Goal: Task Accomplishment & Management: Use online tool/utility

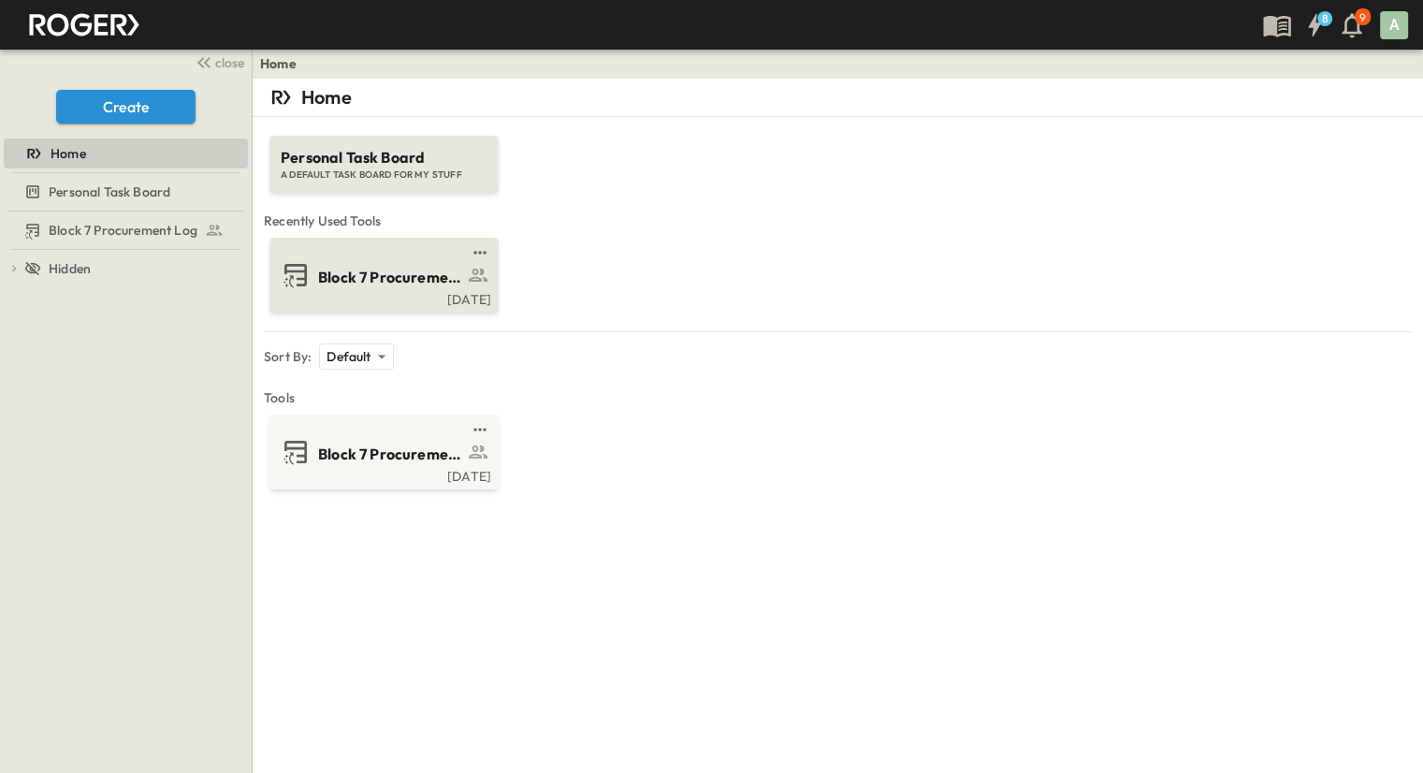
click at [367, 285] on span "Block 7 Procurement Log" at bounding box center [390, 278] width 145 height 22
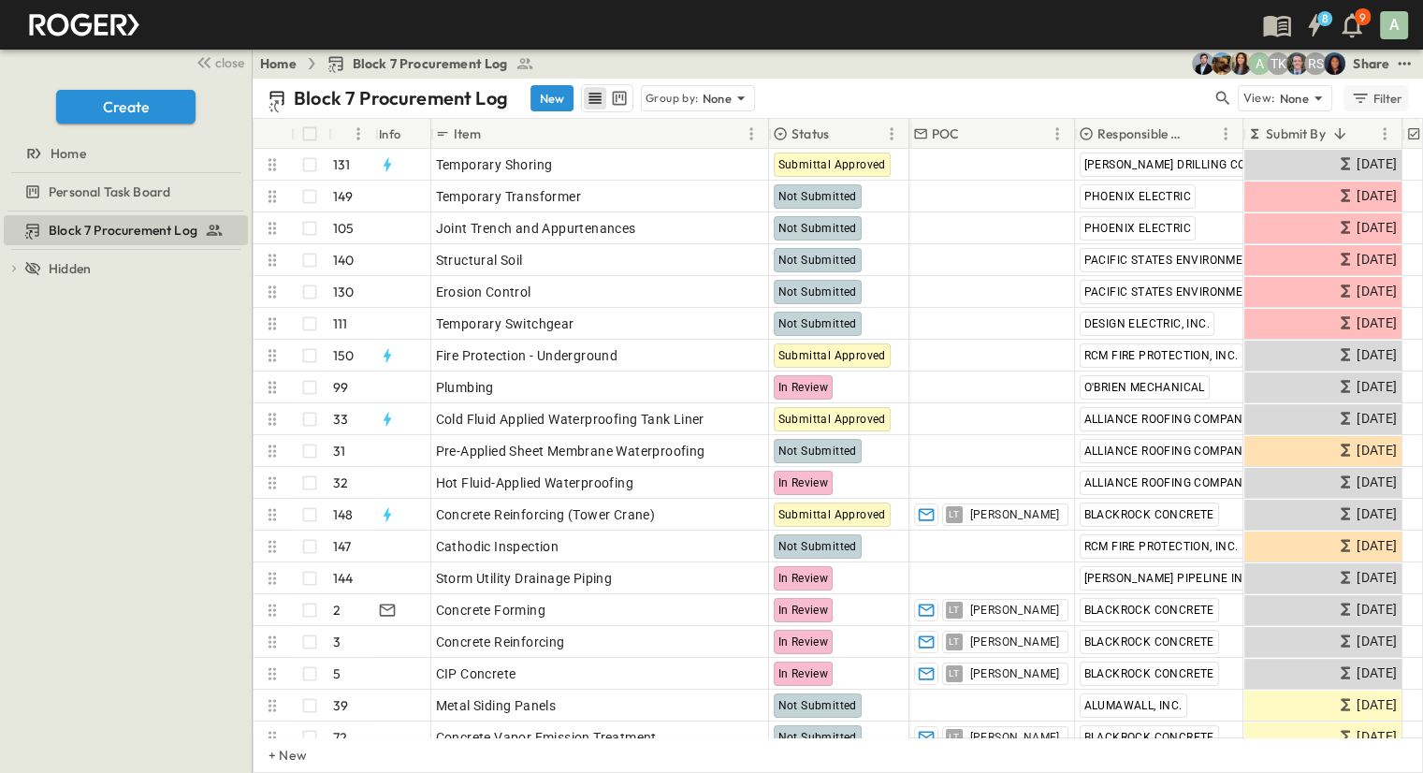
click at [948, 103] on div "Filter" at bounding box center [1376, 98] width 53 height 21
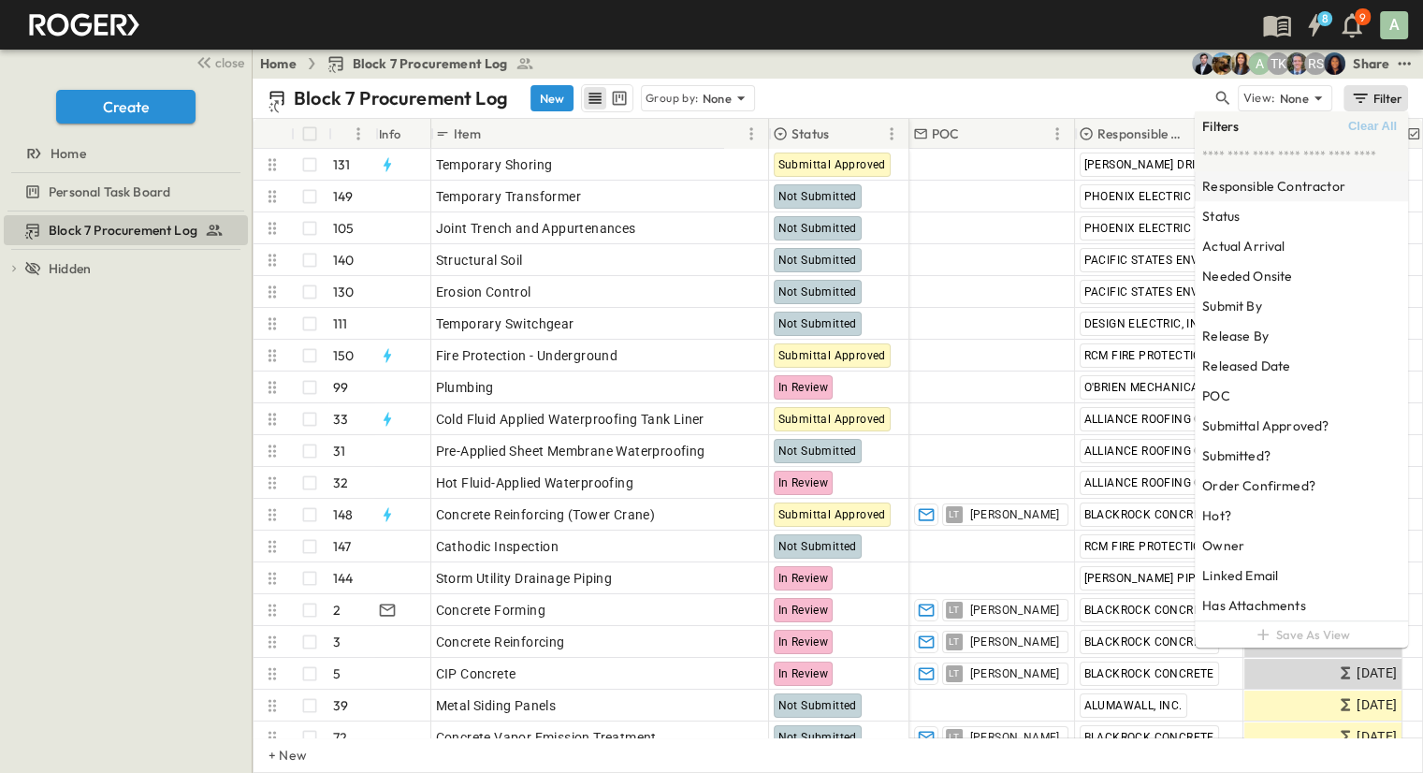
click at [948, 184] on h6 "Responsible Contractor" at bounding box center [1273, 186] width 143 height 19
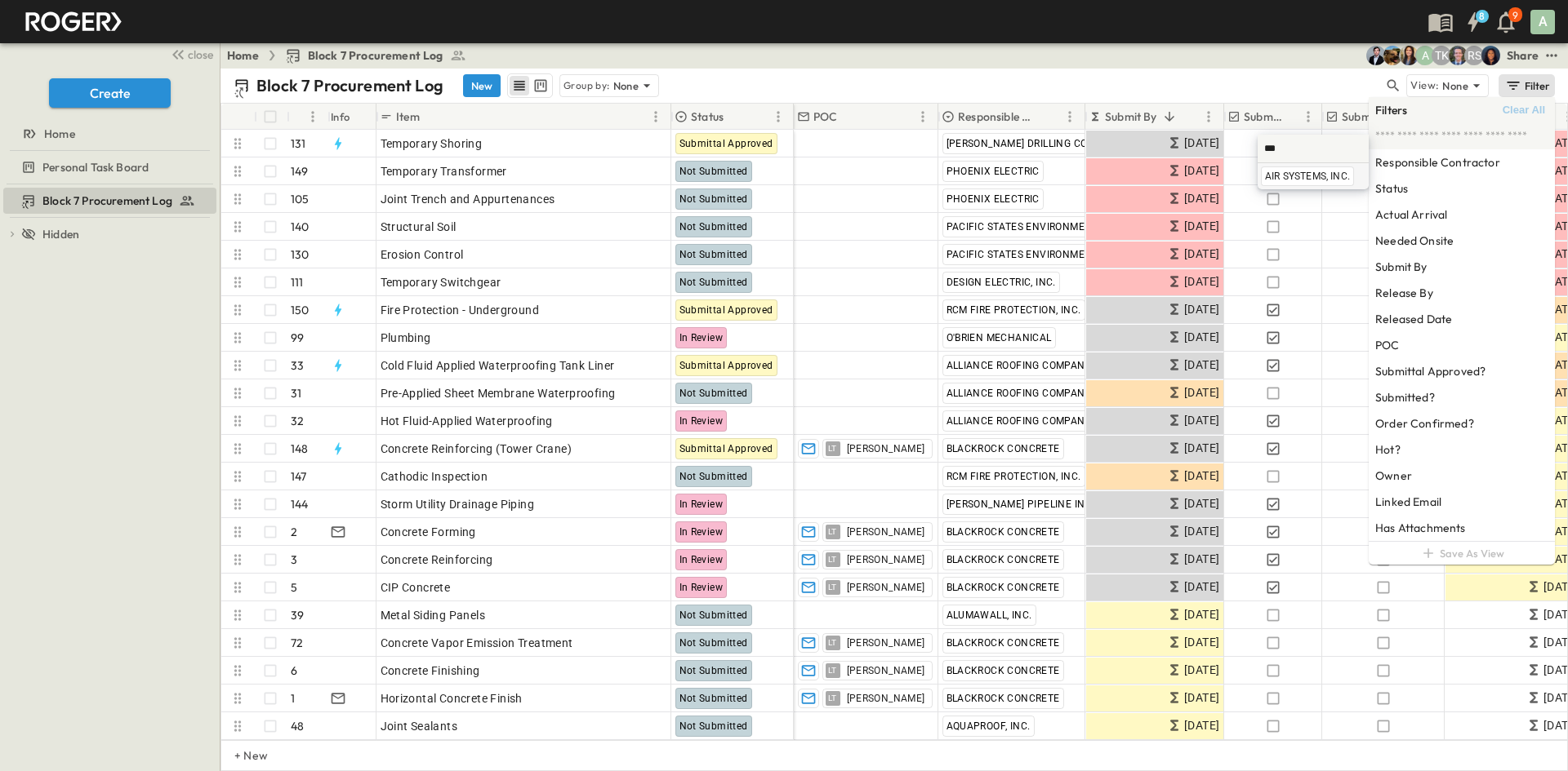
type input "***"
click at [827, 178] on span "AIR SYSTEMS, INC." at bounding box center [1306, 176] width 85 height 13
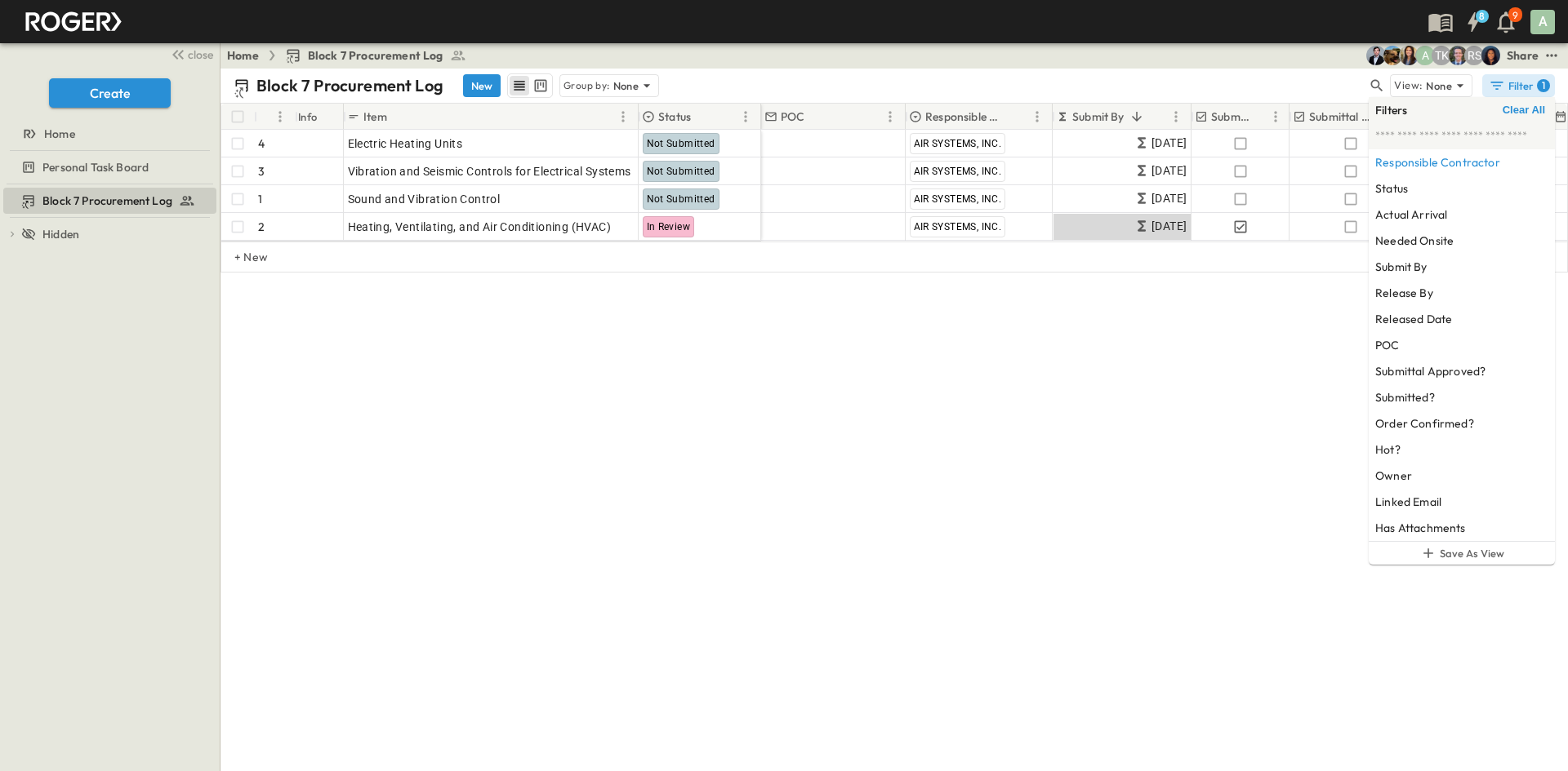
click at [827, 65] on div "Home Block 7 Procurement Log RS TK A Share" at bounding box center [894, 56] width 1347 height 26
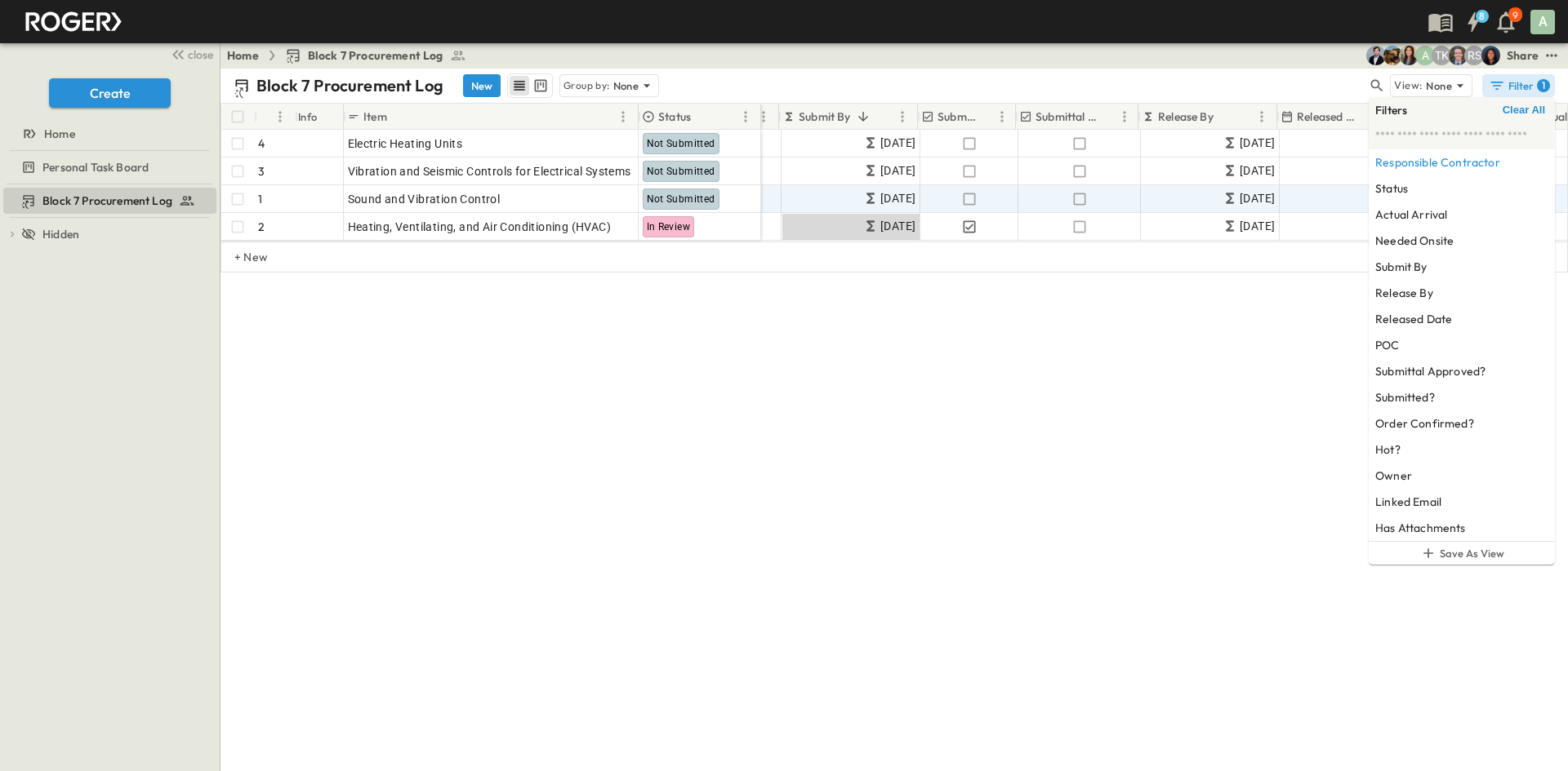
scroll to position [0, 273]
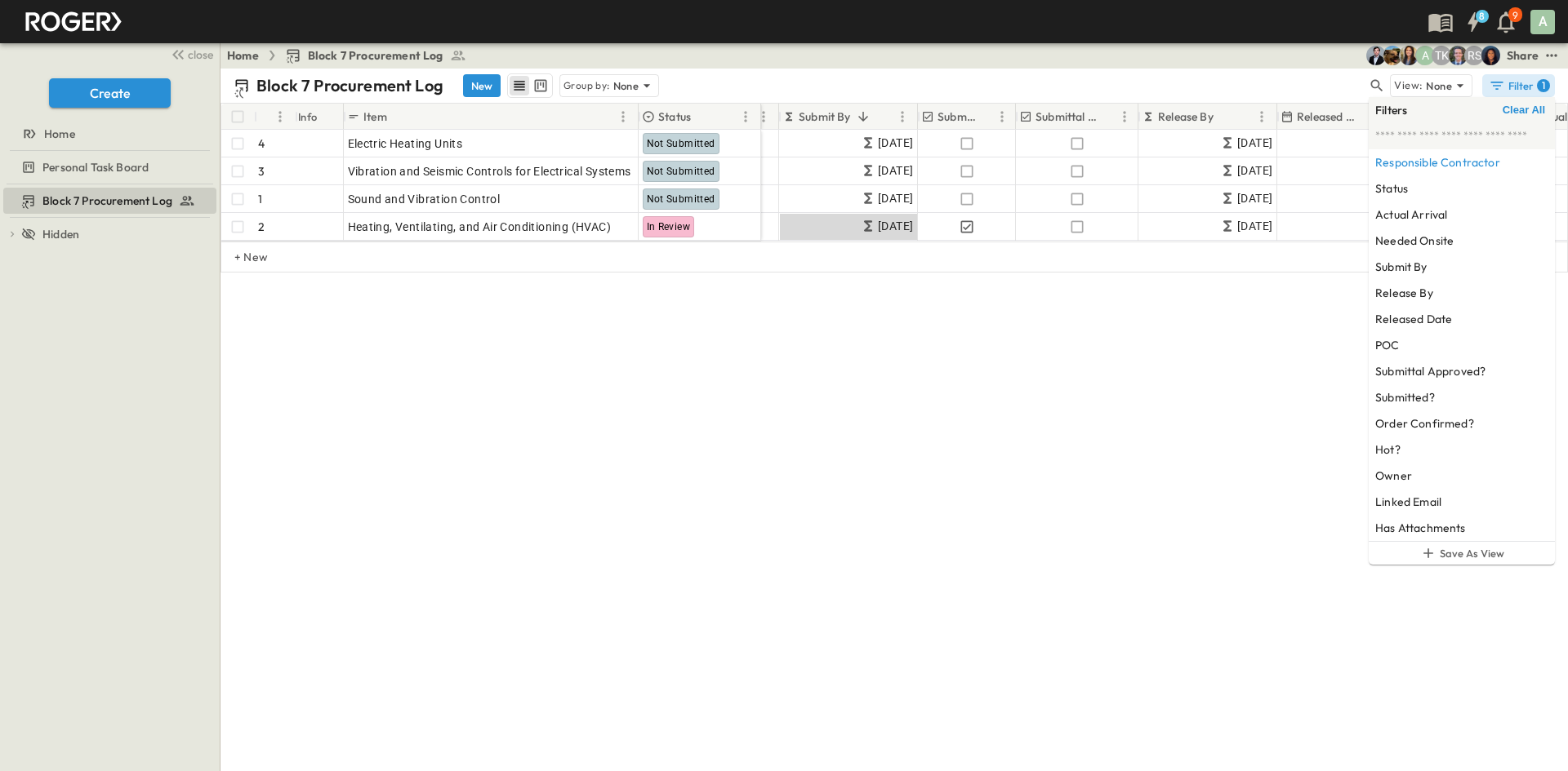
click at [827, 58] on div "Home Block 7 Procurement Log RS TK A Share" at bounding box center [894, 56] width 1347 height 26
click at [827, 86] on div "Filter 1" at bounding box center [1519, 85] width 61 height 17
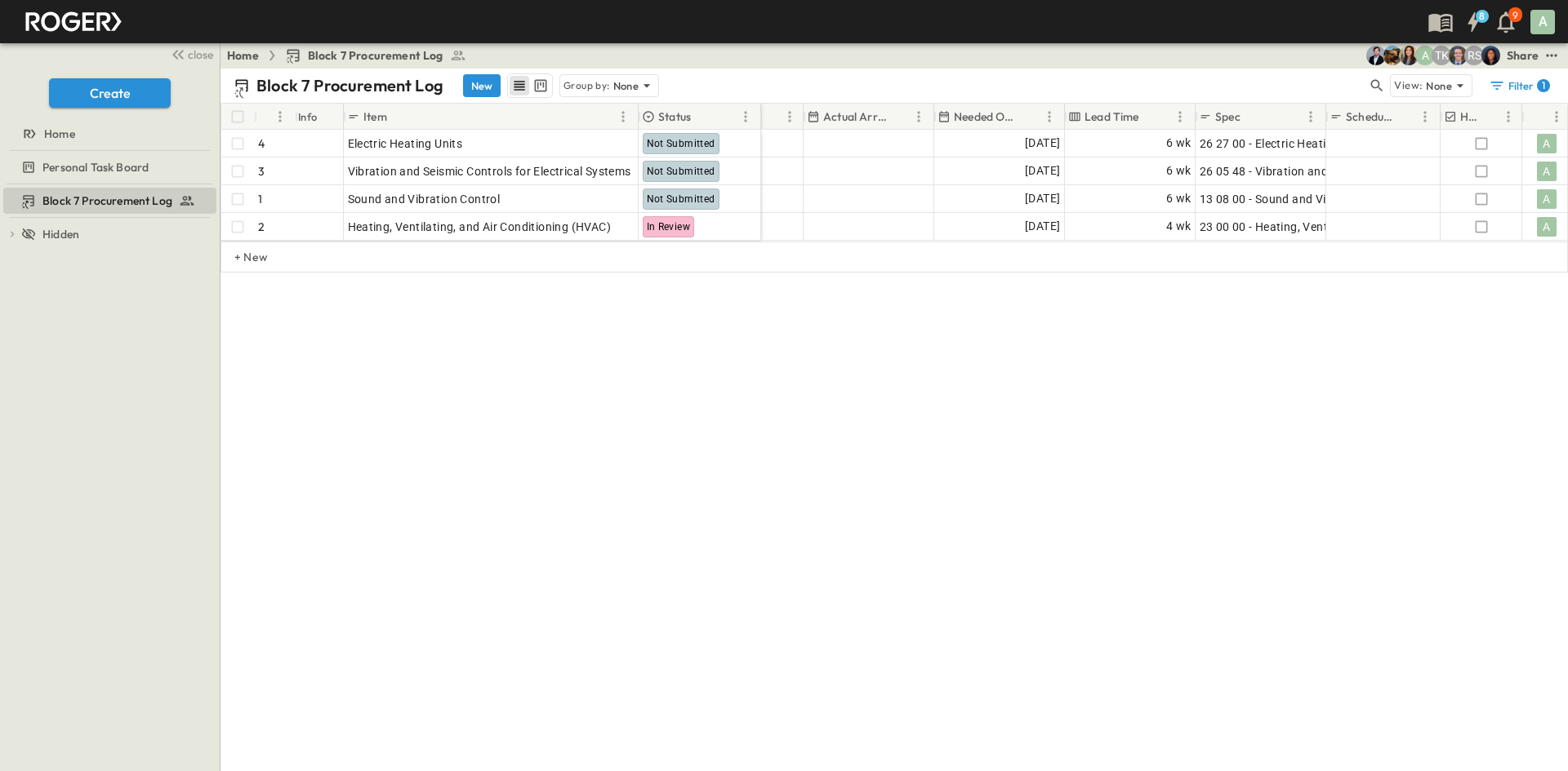
scroll to position [0, 988]
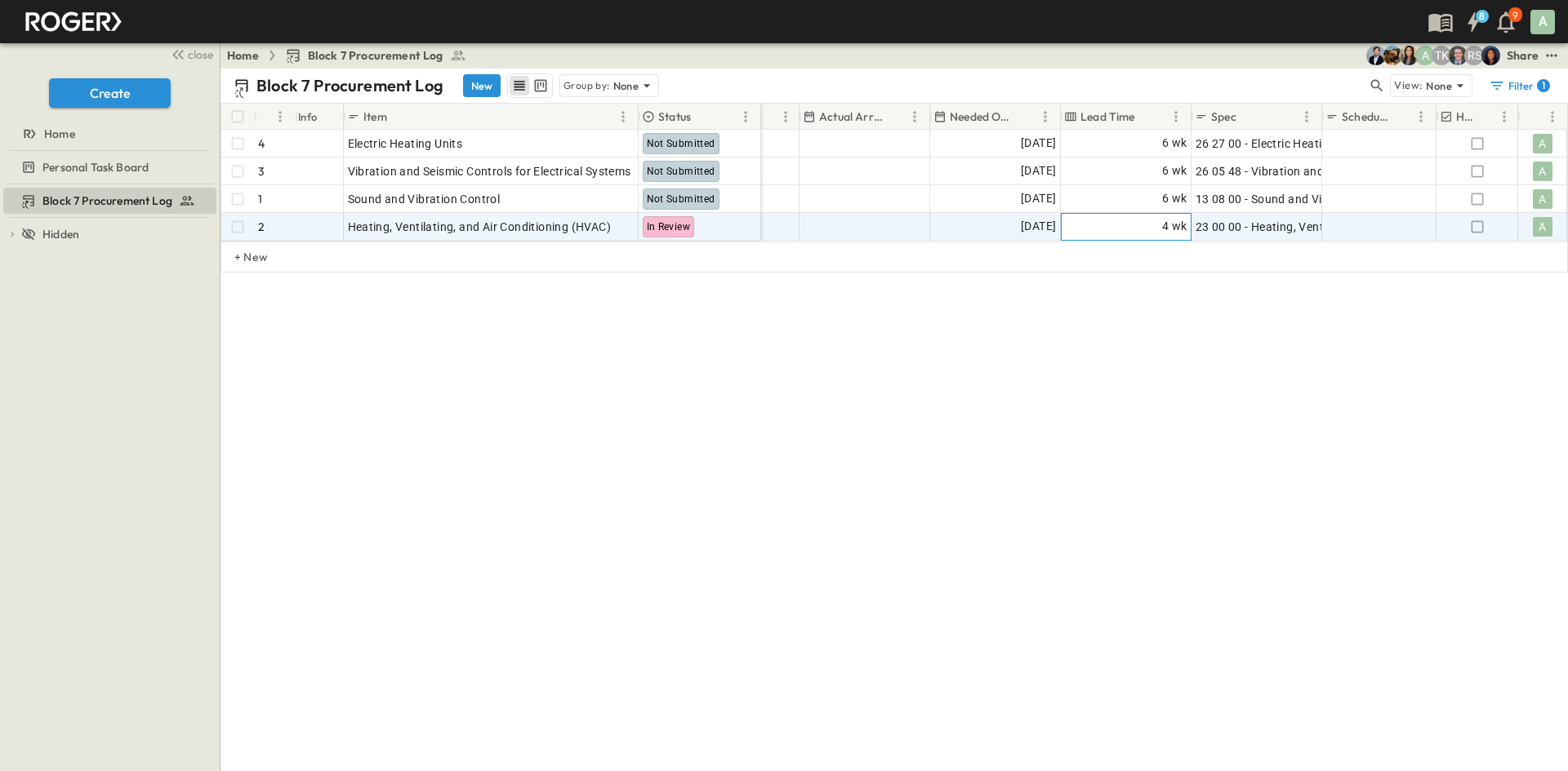
click at [827, 225] on span "4 wk" at bounding box center [1174, 227] width 25 height 19
drag, startPoint x: 1085, startPoint y: 223, endPoint x: 1068, endPoint y: 223, distance: 17.0
click at [827, 223] on input "*" at bounding box center [1083, 227] width 30 height 23
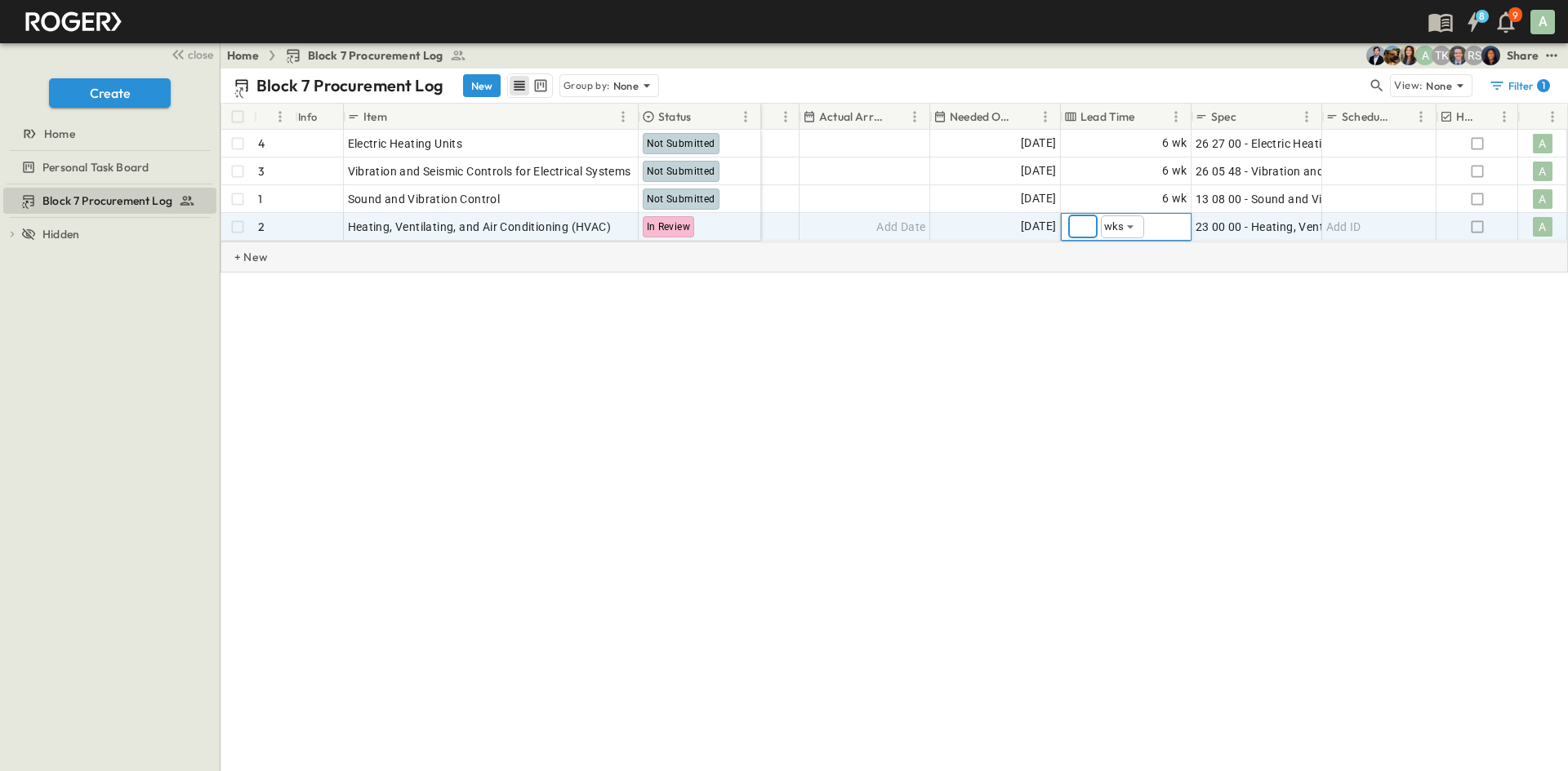
type input "**"
click at [827, 273] on div "+ New" at bounding box center [894, 257] width 1347 height 31
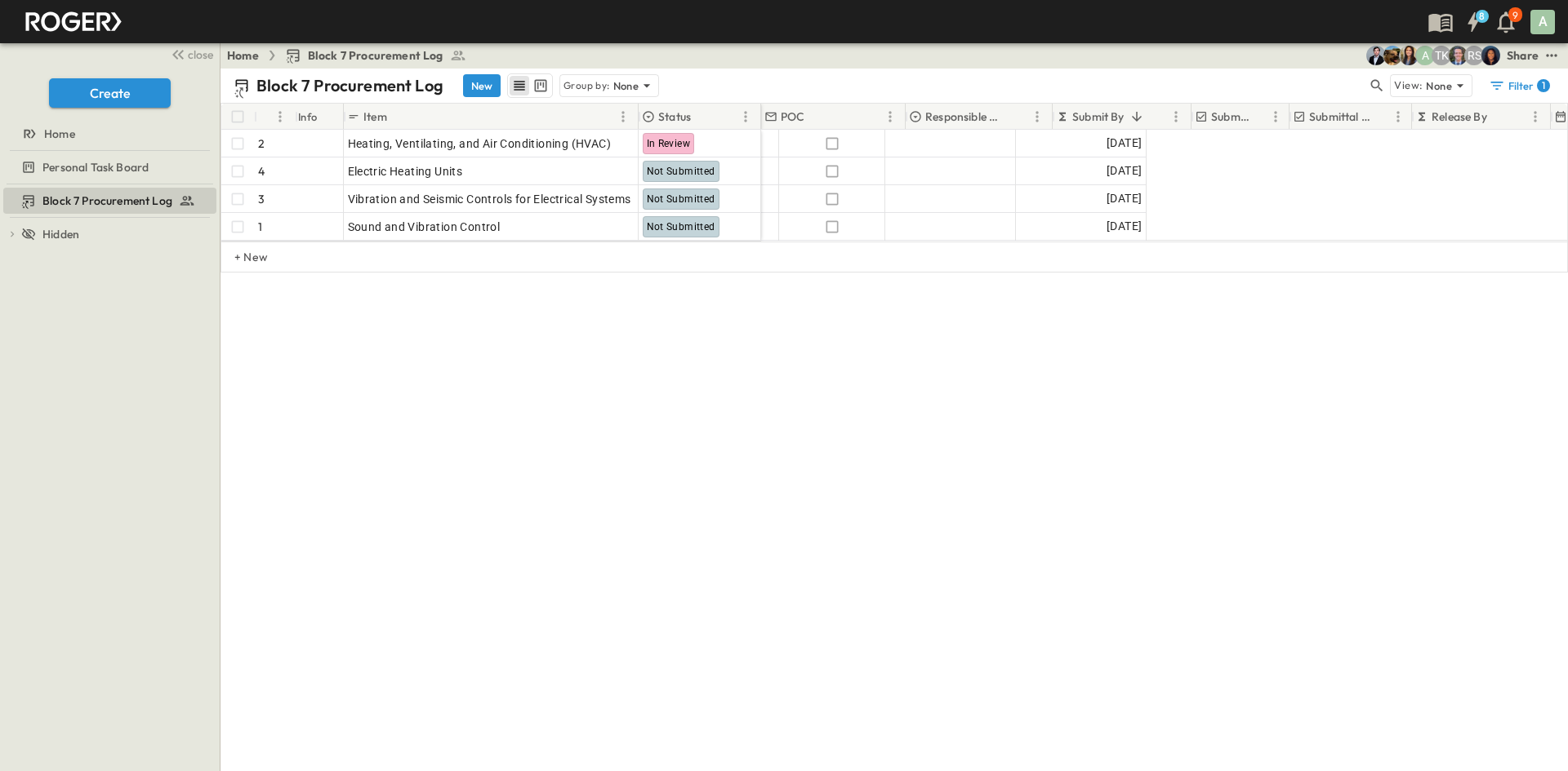
scroll to position [0, 0]
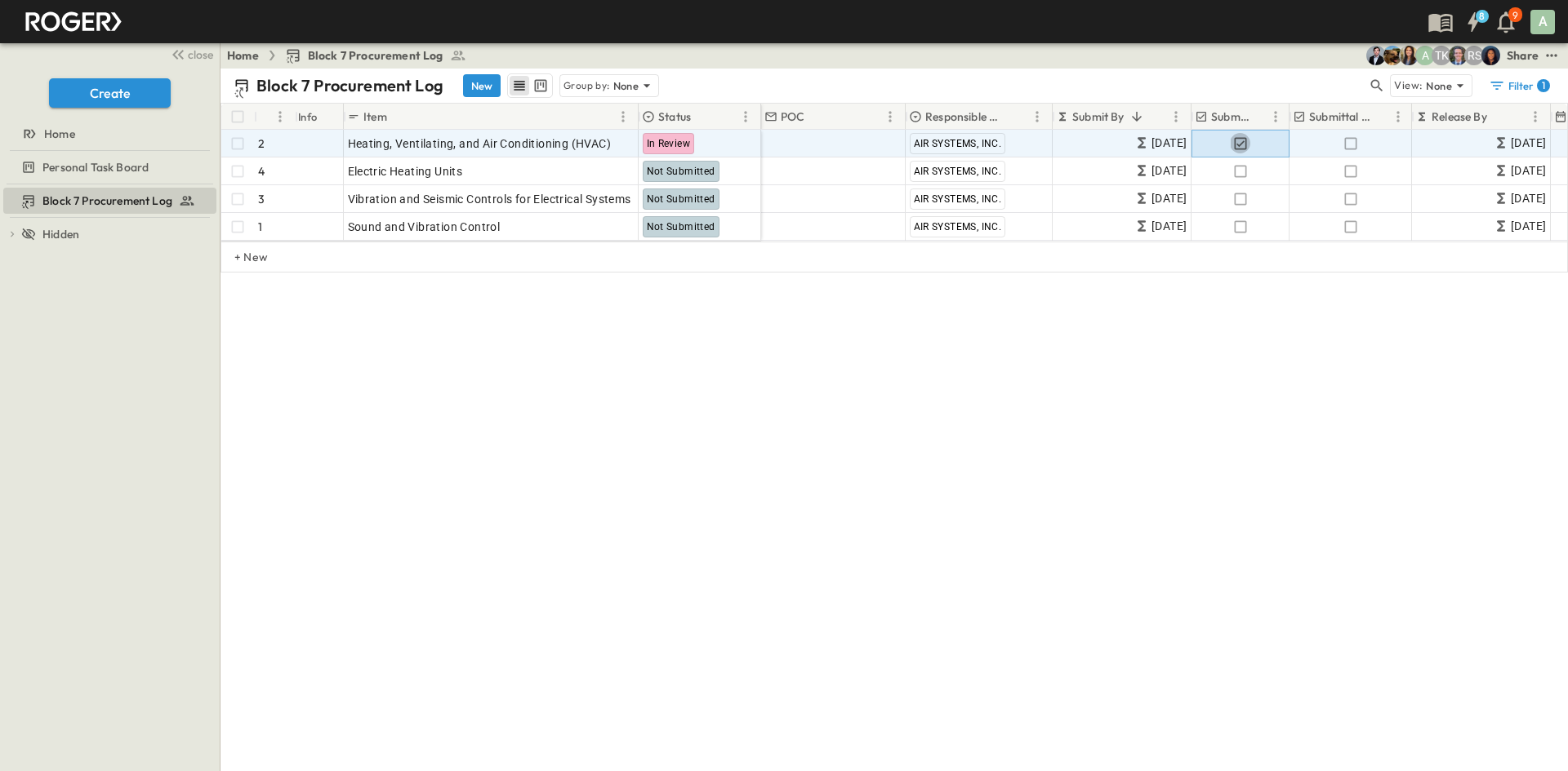
drag, startPoint x: 1243, startPoint y: 142, endPoint x: 1250, endPoint y: 136, distance: 9.2
click at [827, 143] on icon "button" at bounding box center [1240, 143] width 17 height 17
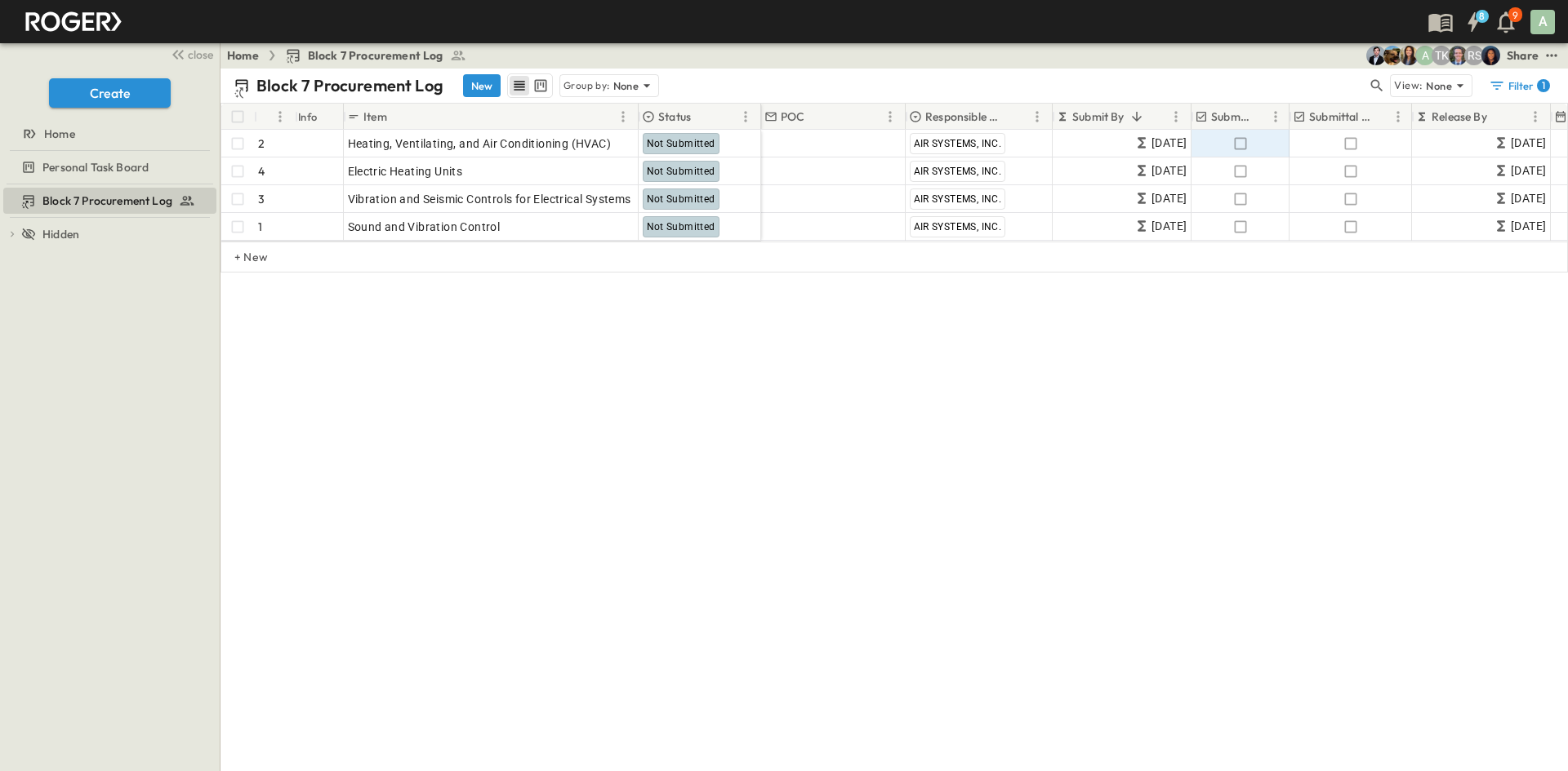
click at [818, 357] on div "Block 7 Procurement Log New Group by: None View: None Filter 1 # Info Item Stat…" at bounding box center [894, 420] width 1347 height 703
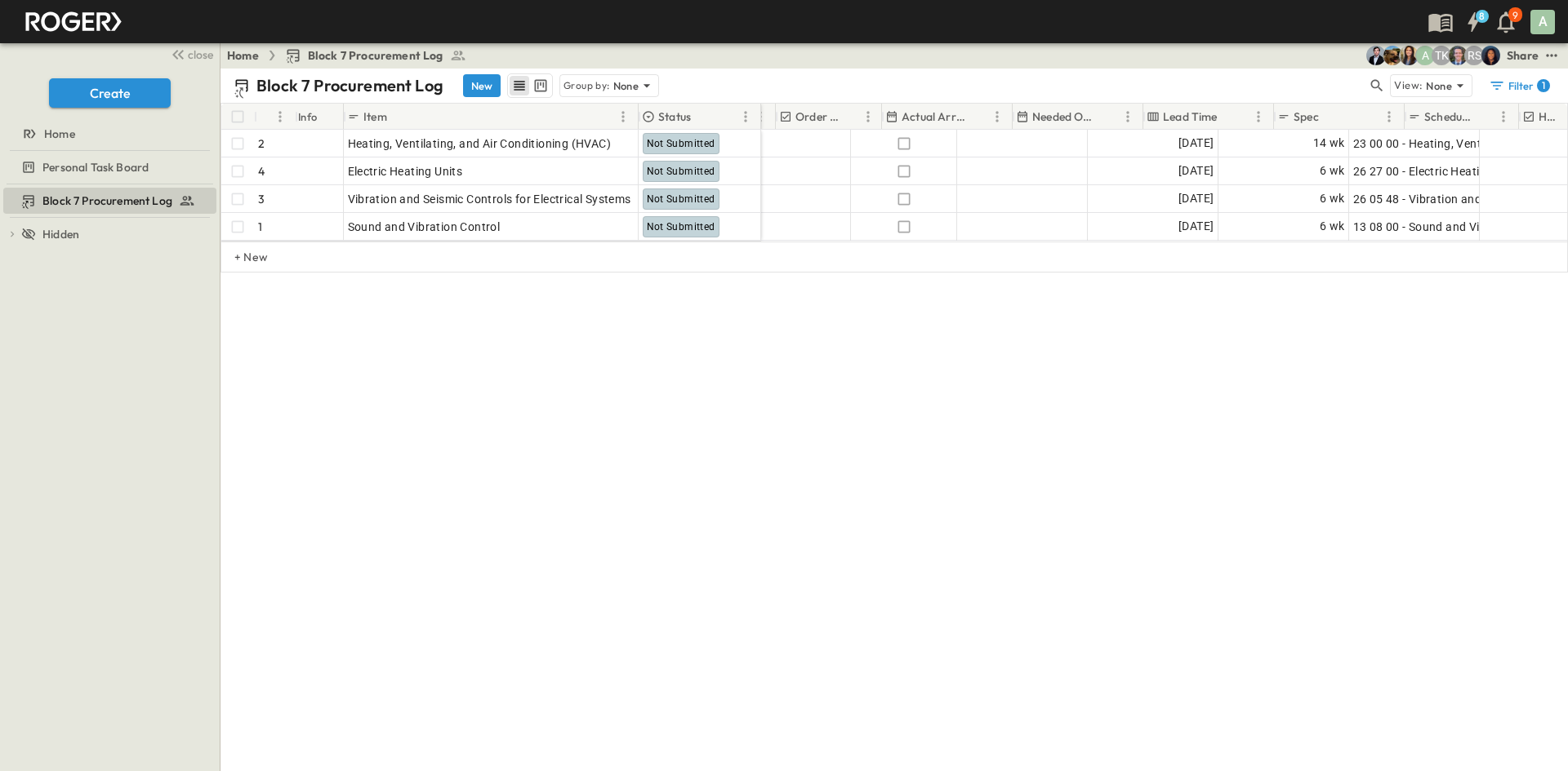
scroll to position [0, 988]
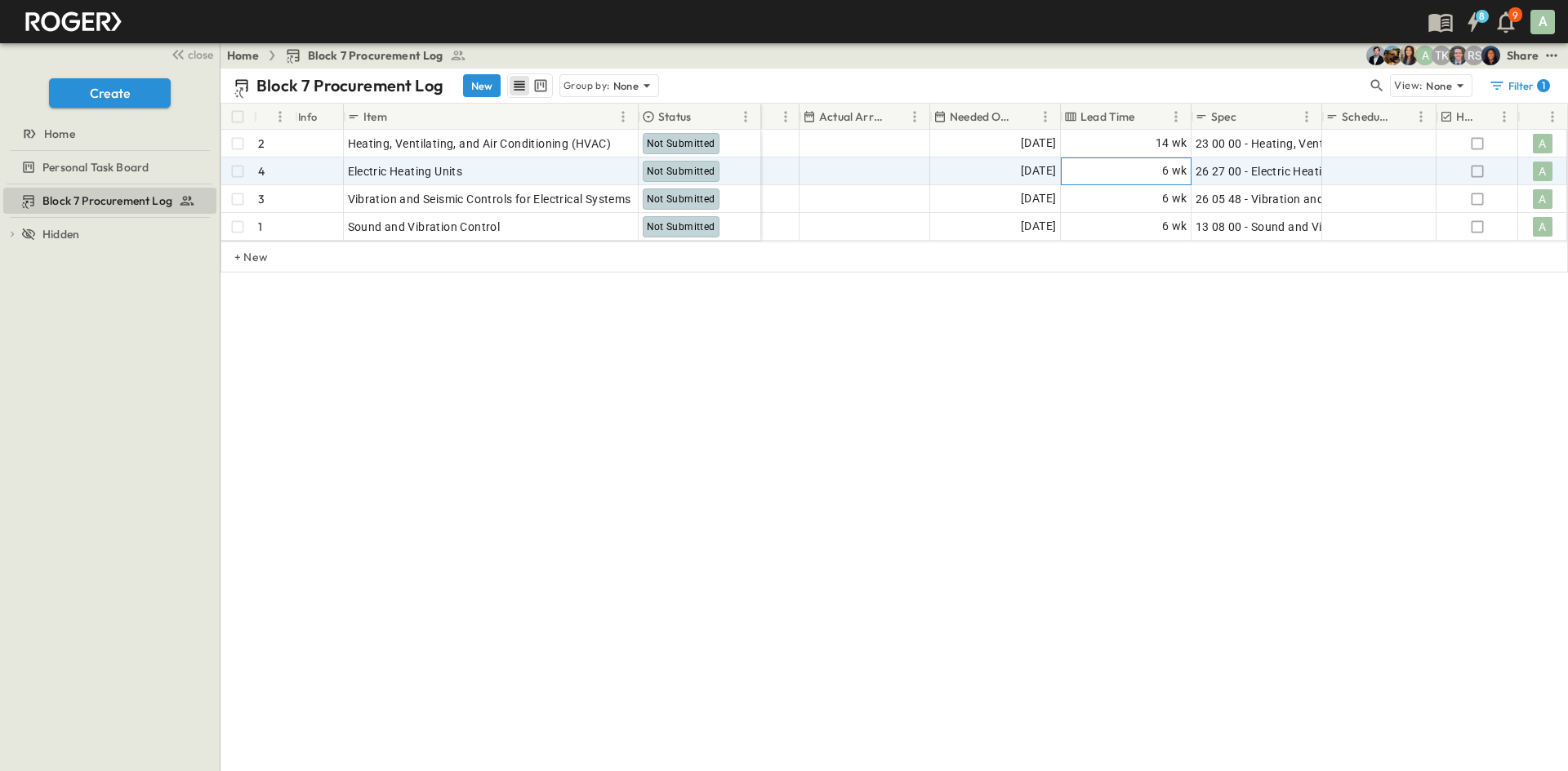
click at [827, 178] on span "6 wk" at bounding box center [1174, 171] width 25 height 19
drag, startPoint x: 1084, startPoint y: 174, endPoint x: 1060, endPoint y: 174, distance: 24.0
click at [827, 174] on div "* ​ wks ***** ​" at bounding box center [1126, 172] width 131 height 28
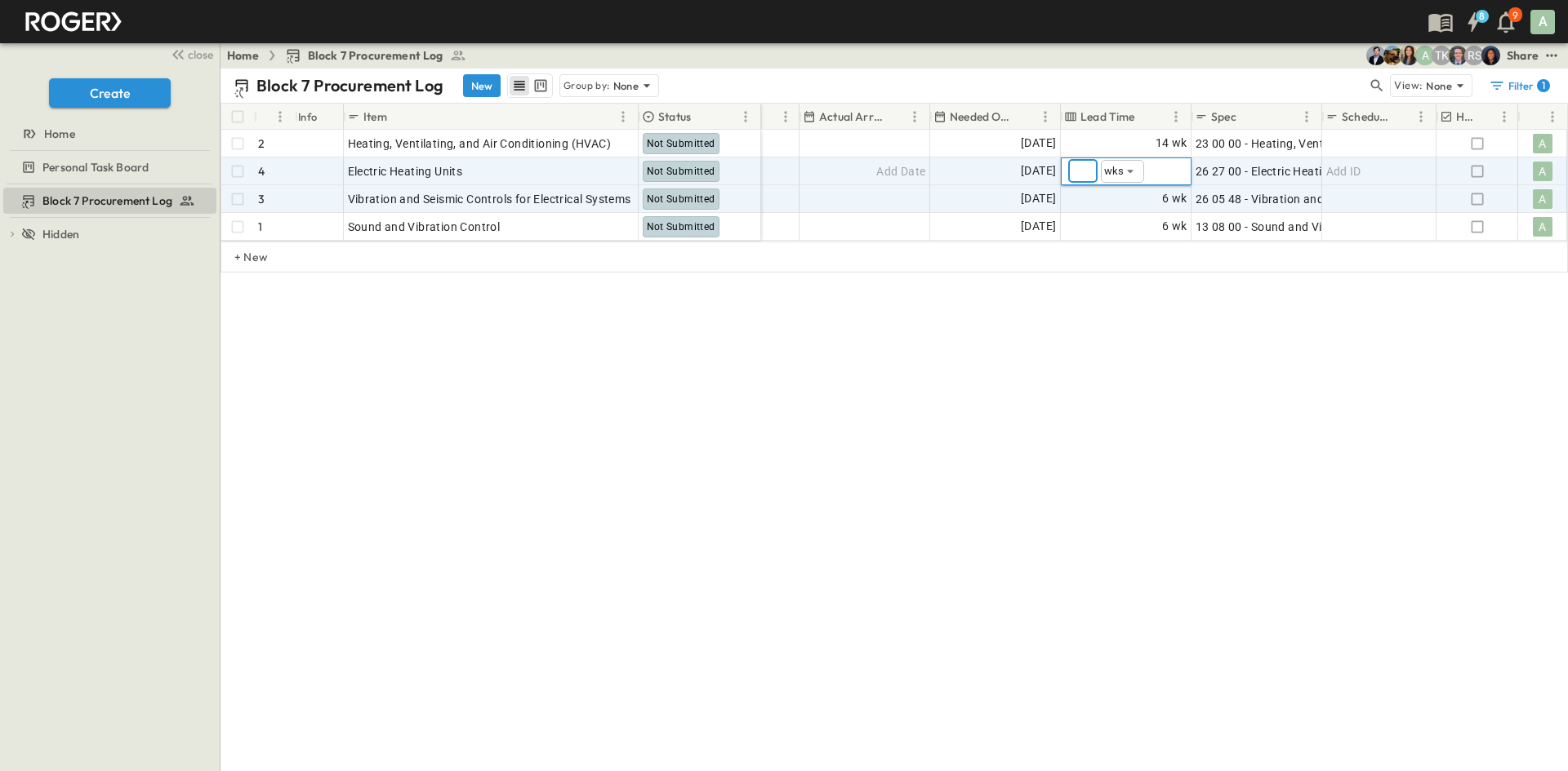
type input "*"
click at [827, 196] on div "6 wk" at bounding box center [1126, 199] width 129 height 26
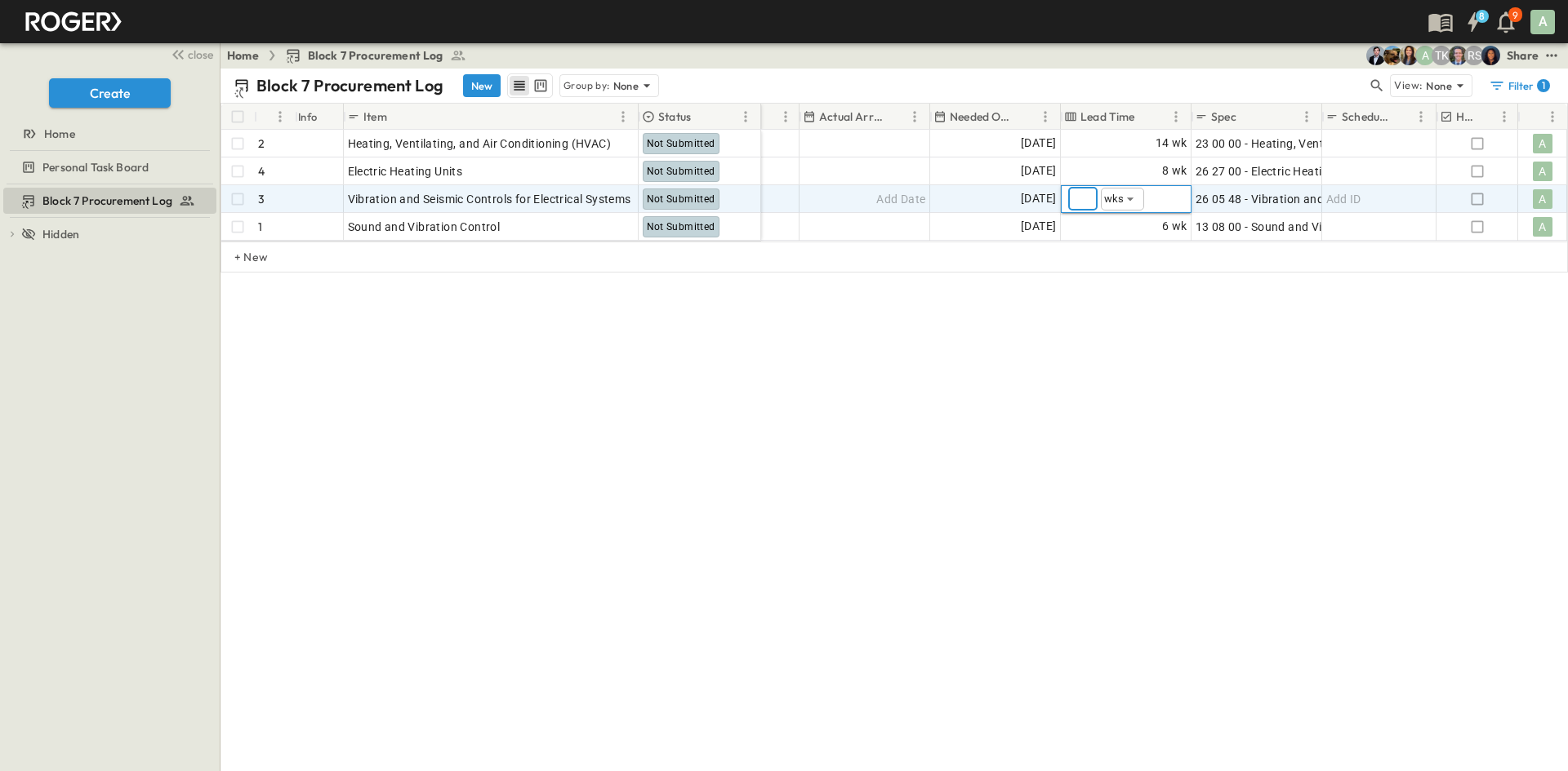
drag, startPoint x: 1076, startPoint y: 197, endPoint x: 1058, endPoint y: 205, distance: 19.7
click at [827, 198] on div "AIR SYSTEMS, INC. [DATE] [DATE] Add Date Add Date [DATE] * ​ wks ***** ​ 26 05 …" at bounding box center [742, 199] width 1649 height 28
type input "*"
click at [827, 357] on div "Block 7 Procurement Log New Group by: None View: None Filter 1 # Info Item Stat…" at bounding box center [894, 420] width 1347 height 703
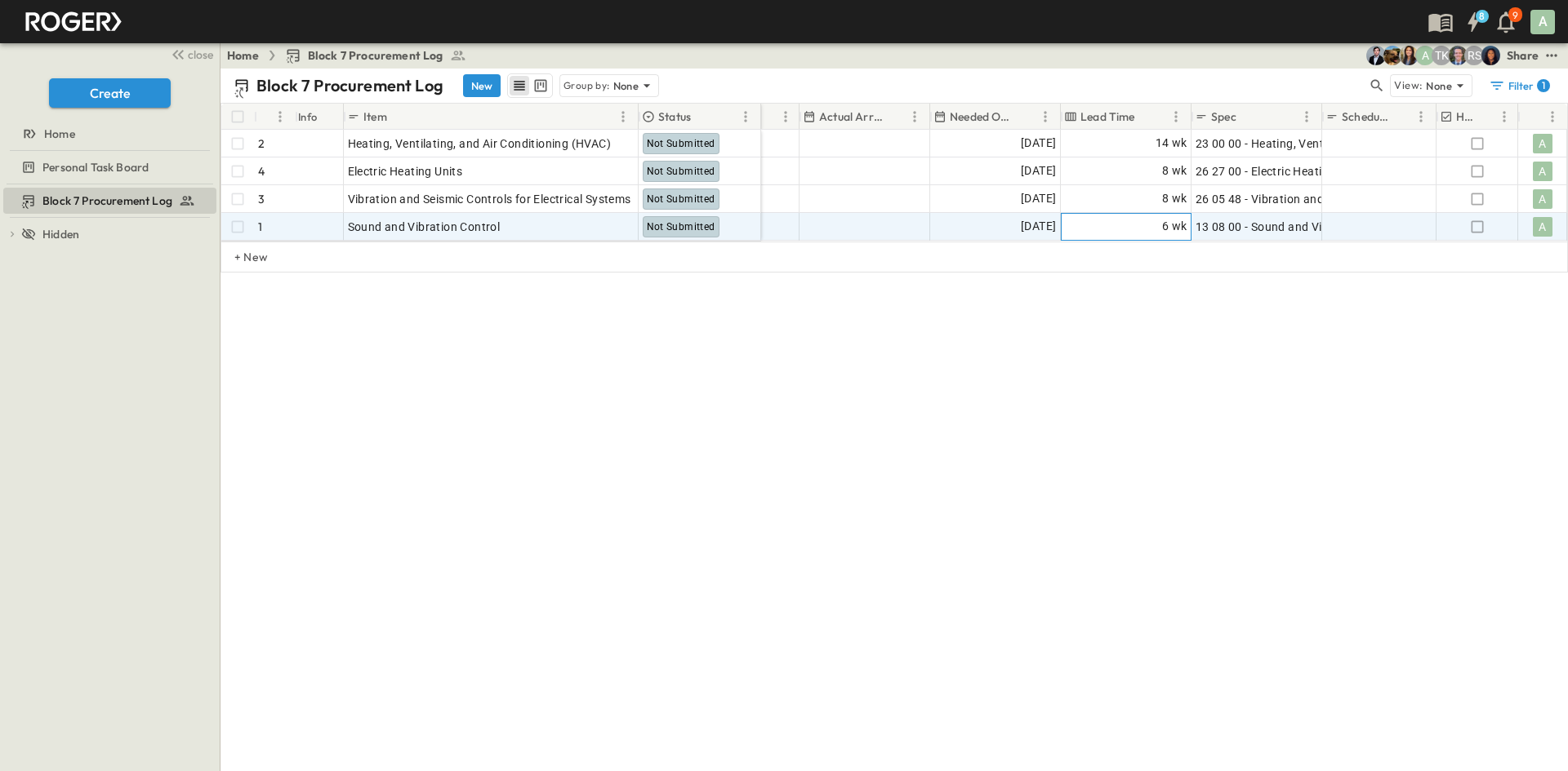
click at [827, 222] on span "6 wk" at bounding box center [1174, 227] width 25 height 19
drag, startPoint x: 1084, startPoint y: 227, endPoint x: 1024, endPoint y: 229, distance: 60.0
click at [827, 229] on div "AIR SYSTEMS, INC. [DATE] [DATE] Add Date Add Date [DATE] * ​ wks ***** ​ 13 08 …" at bounding box center [742, 227] width 1649 height 28
type input "*"
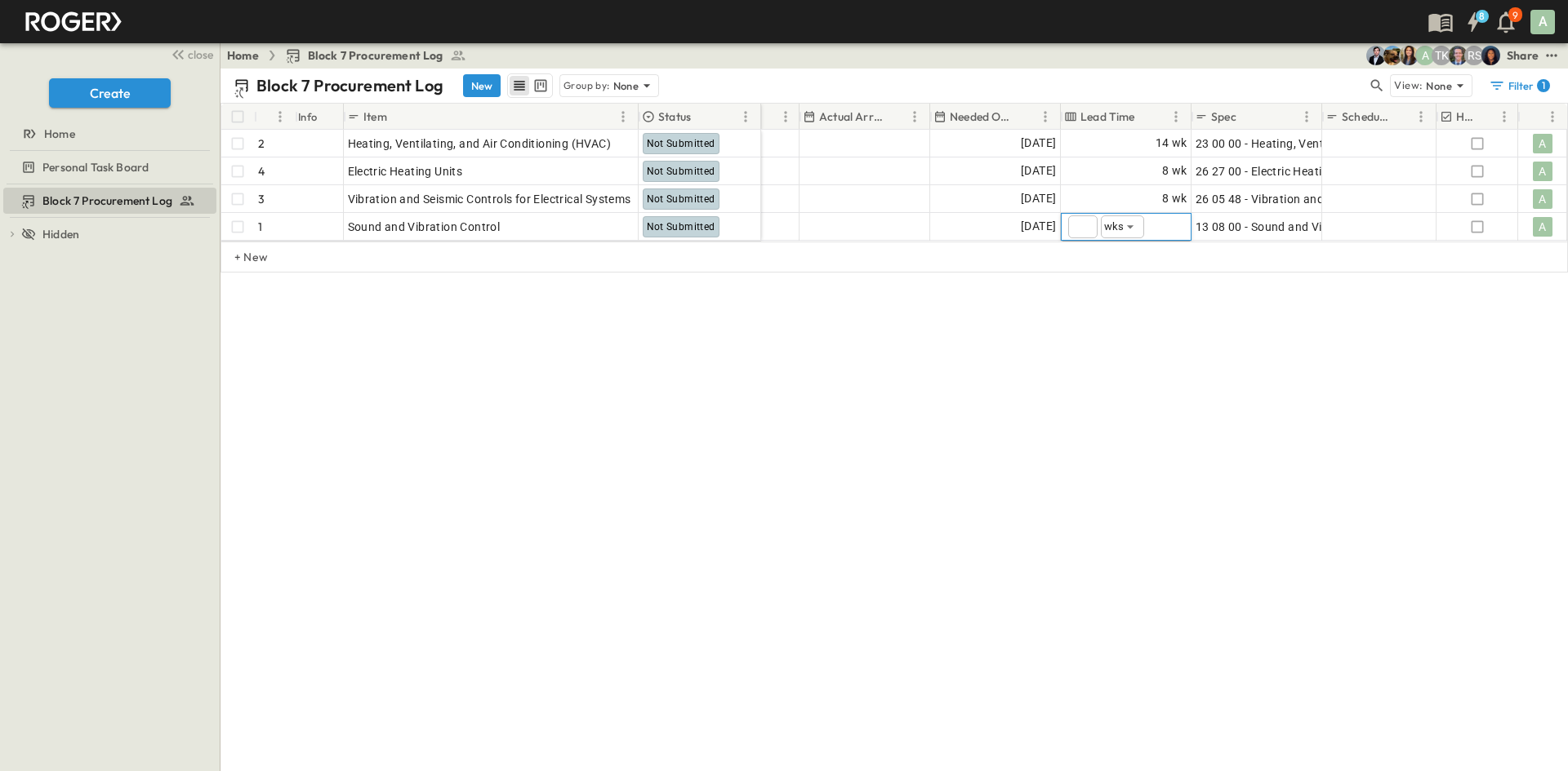
click at [827, 357] on div "Block 7 Procurement Log New Group by: None View: None Filter 1 # Info Item Stat…" at bounding box center [894, 420] width 1347 height 703
